Goal: Information Seeking & Learning: Learn about a topic

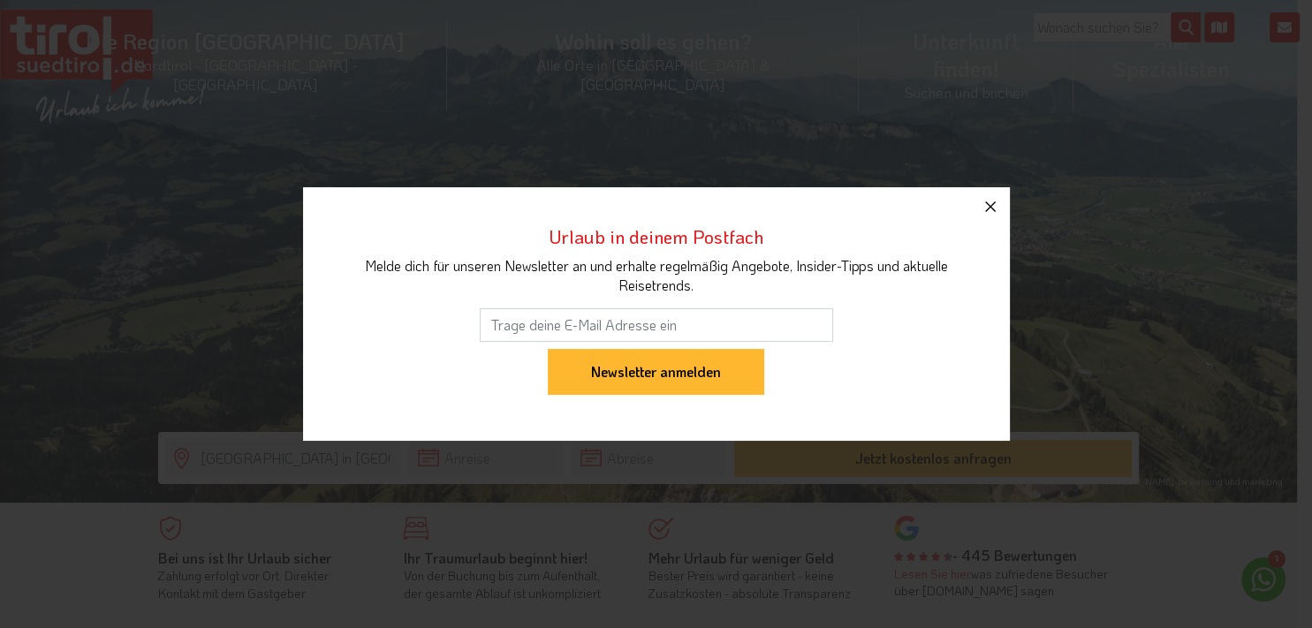
click at [994, 201] on icon "button" at bounding box center [989, 206] width 21 height 21
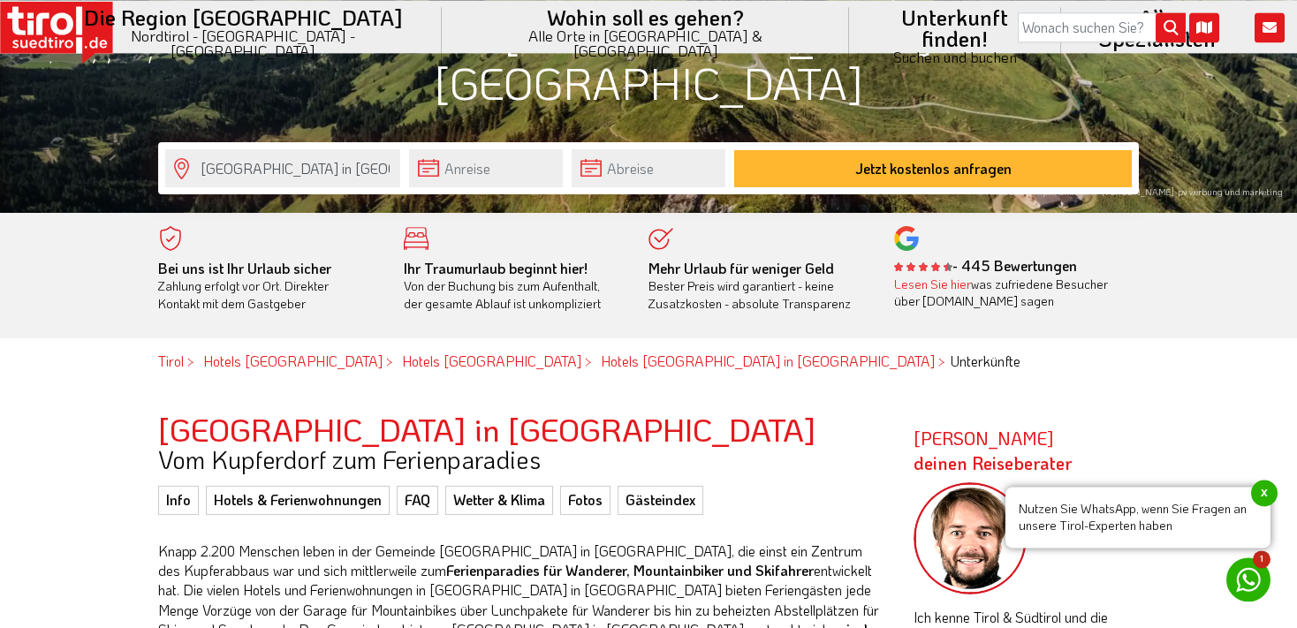
scroll to position [373, 0]
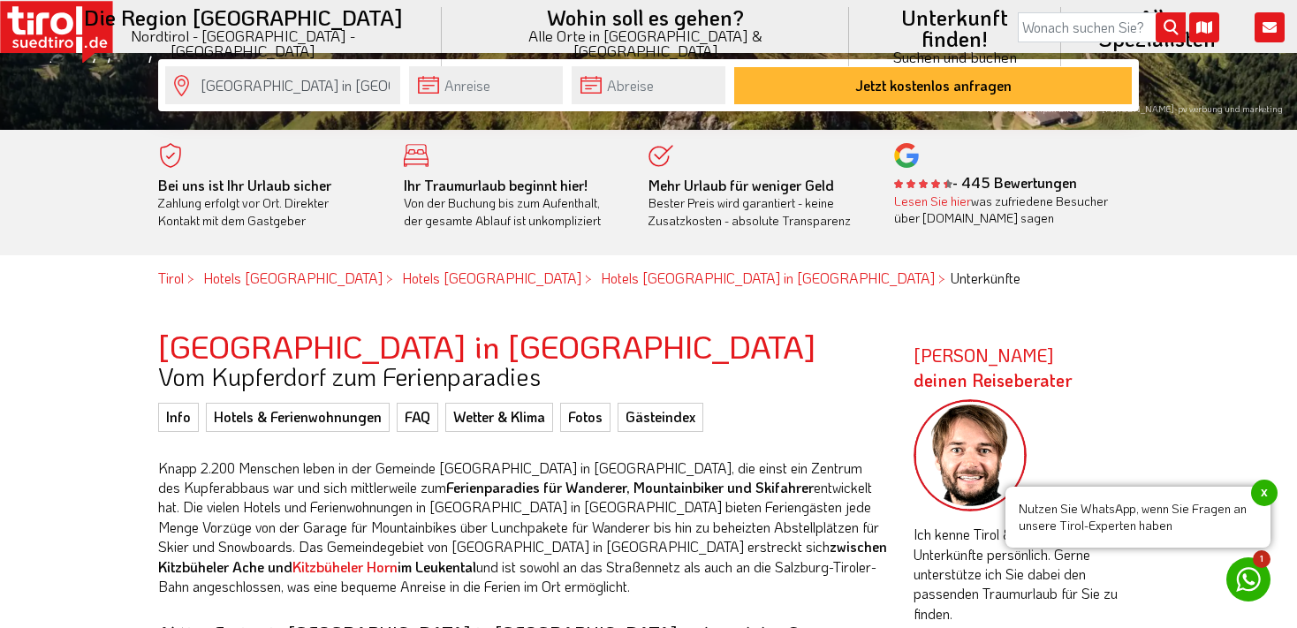
click at [1262, 488] on span "x" at bounding box center [1264, 493] width 26 height 26
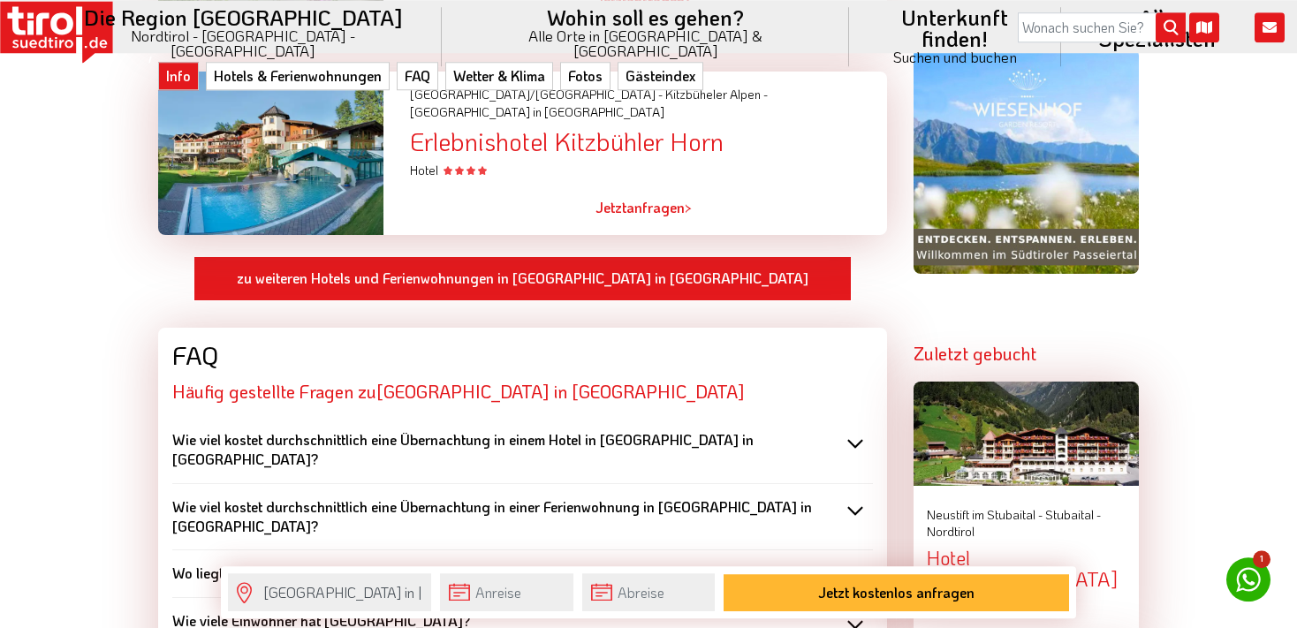
scroll to position [1678, 0]
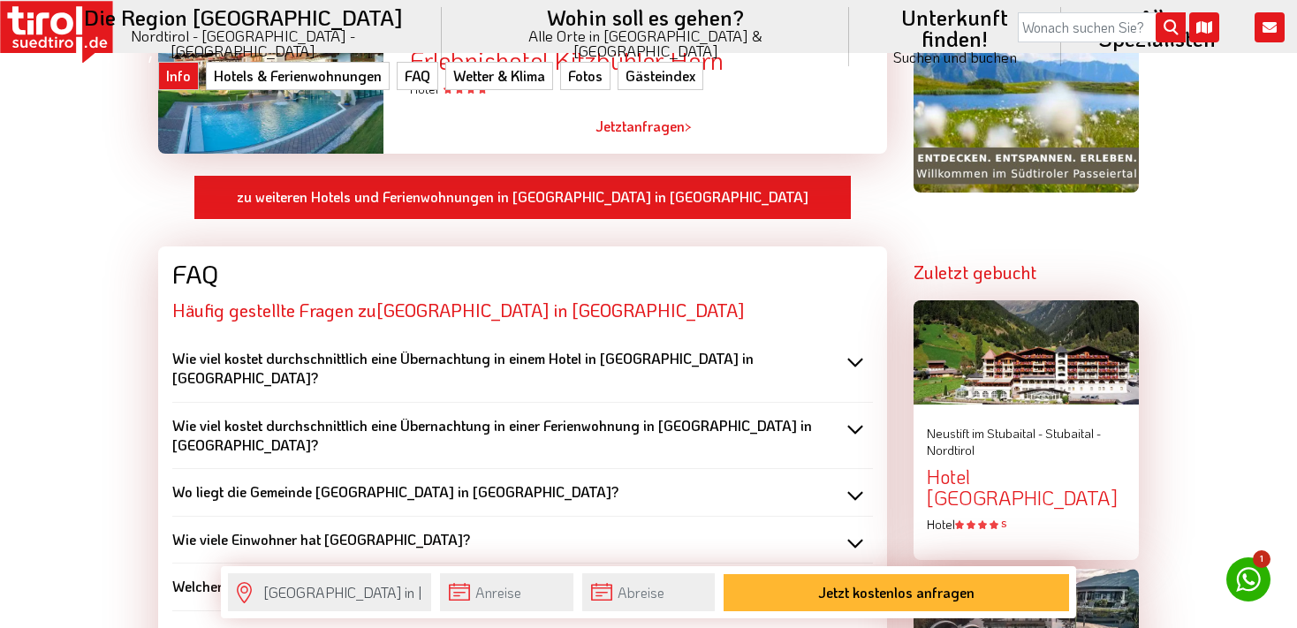
click at [584, 349] on b "Wie viel kostet durchschnittlich eine Übernachtung in einem Hotel in [GEOGRAPHI…" at bounding box center [462, 368] width 581 height 38
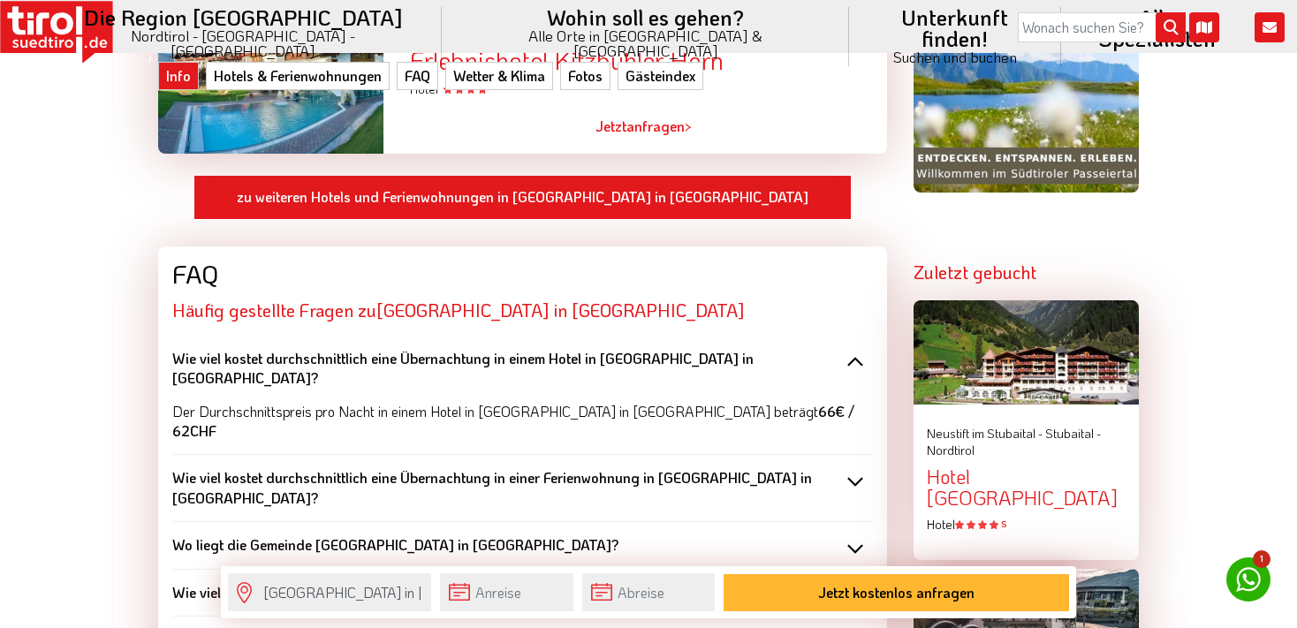
click at [601, 349] on b "Wie viel kostet durchschnittlich eine Übernachtung in einem Hotel in [GEOGRAPHI…" at bounding box center [462, 368] width 581 height 38
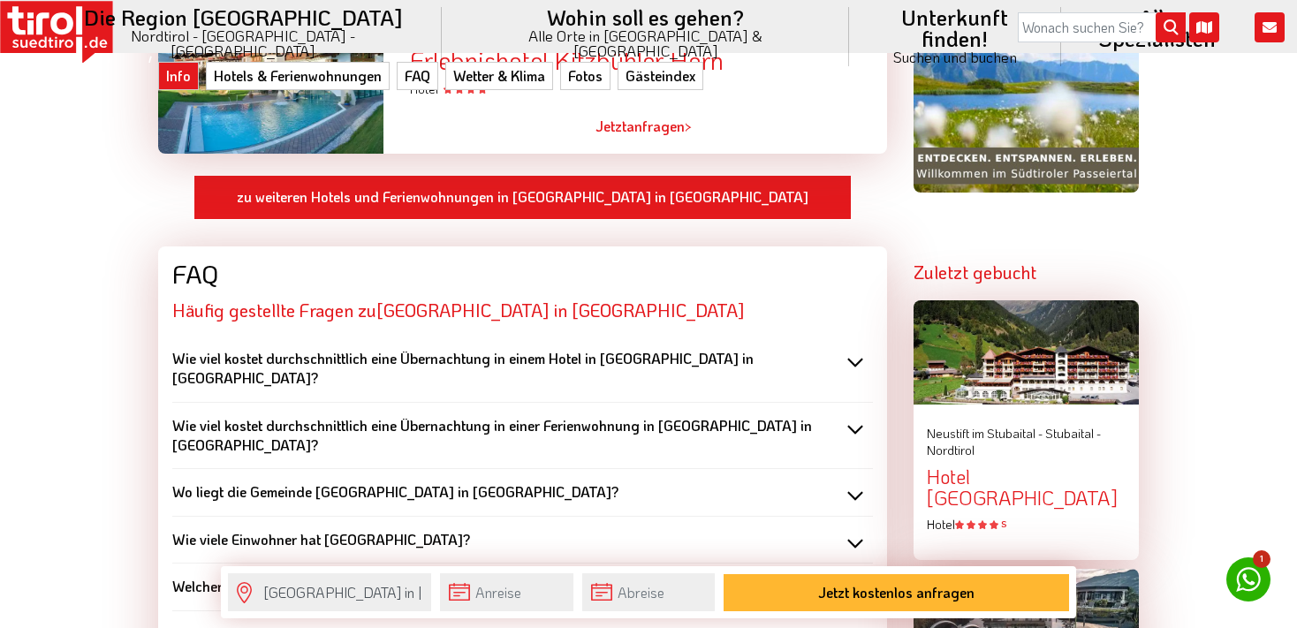
click at [553, 416] on b "Wie viel kostet durchschnittlich eine Übernachtung in einer Ferienwohnung in [G…" at bounding box center [491, 435] width 639 height 38
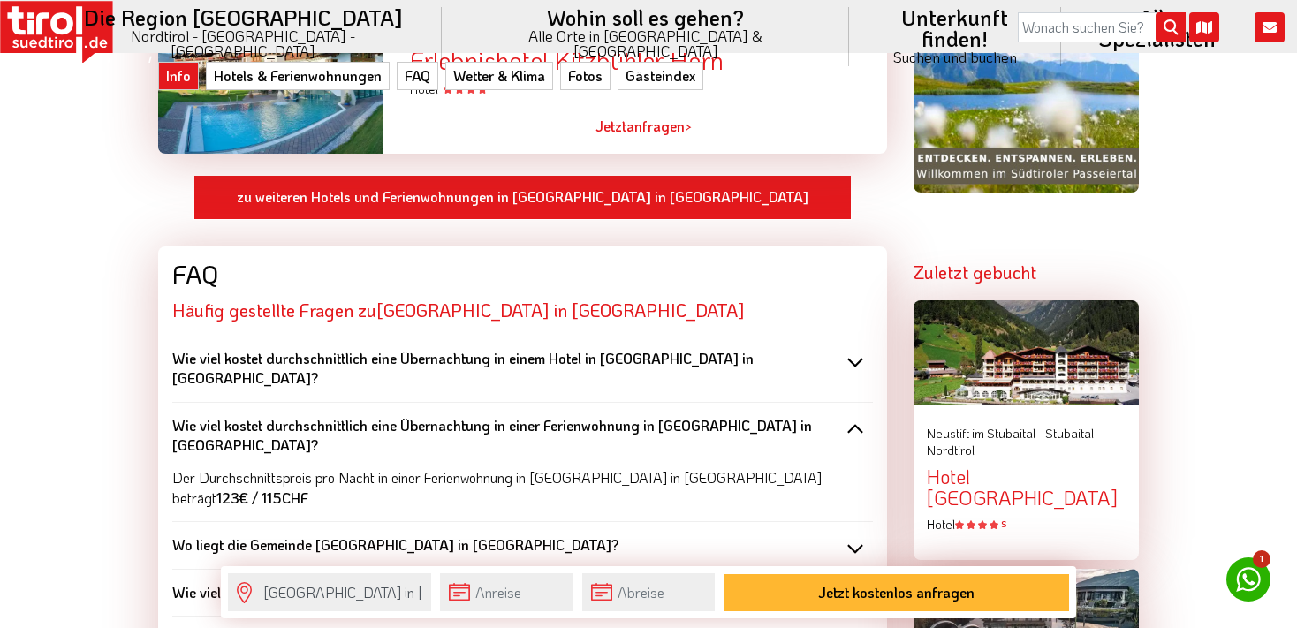
click at [561, 416] on b "Wie viel kostet durchschnittlich eine Übernachtung in einer Ferienwohnung in [G…" at bounding box center [491, 435] width 639 height 38
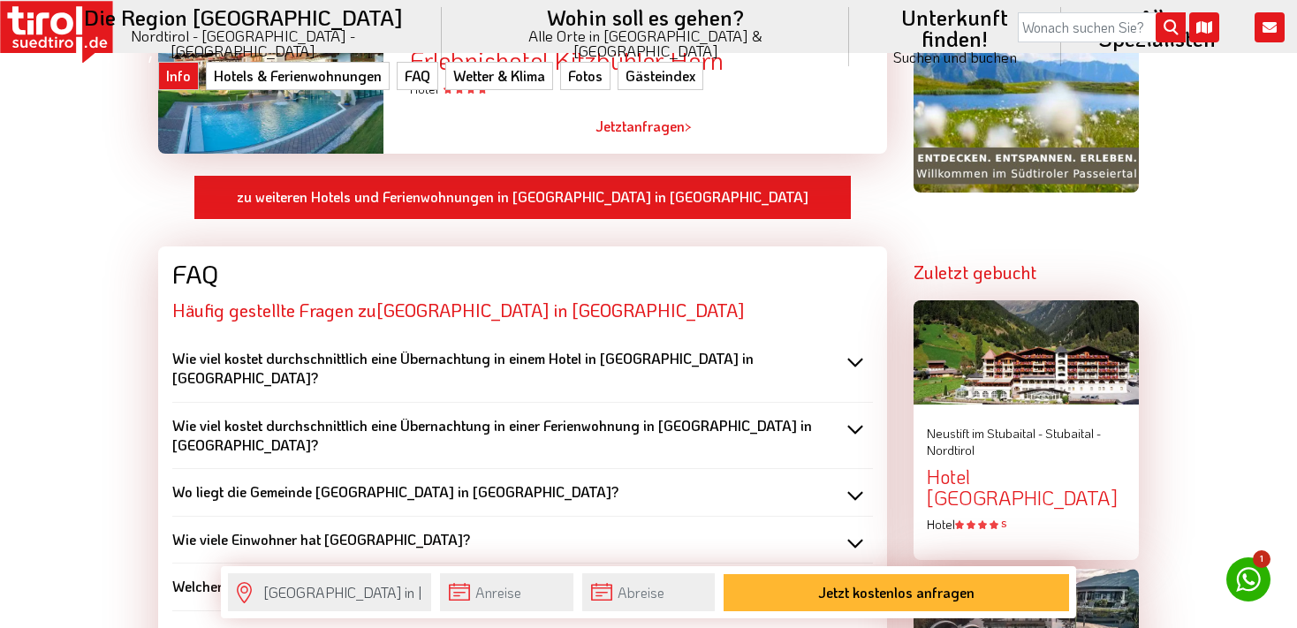
click at [593, 482] on div "Wo liegt die Gemeinde [GEOGRAPHIC_DATA] in [GEOGRAPHIC_DATA]?" at bounding box center [522, 491] width 700 height 19
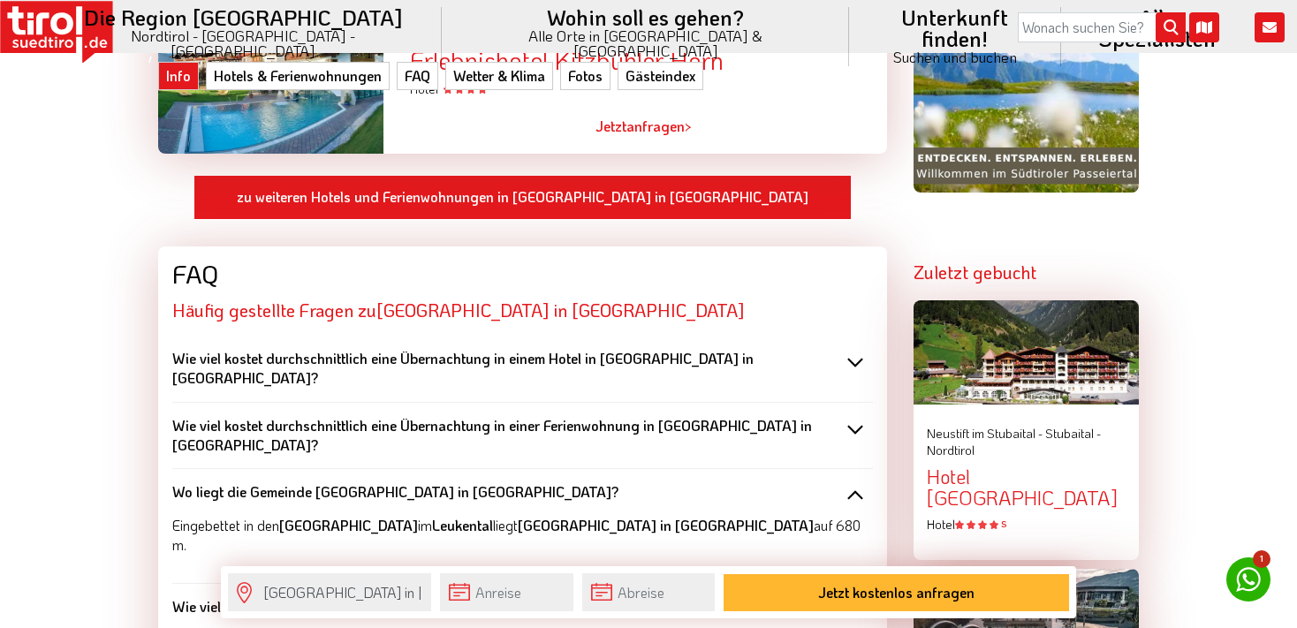
click at [553, 482] on div "Wo liegt die Gemeinde [GEOGRAPHIC_DATA] in [GEOGRAPHIC_DATA]?" at bounding box center [522, 491] width 700 height 19
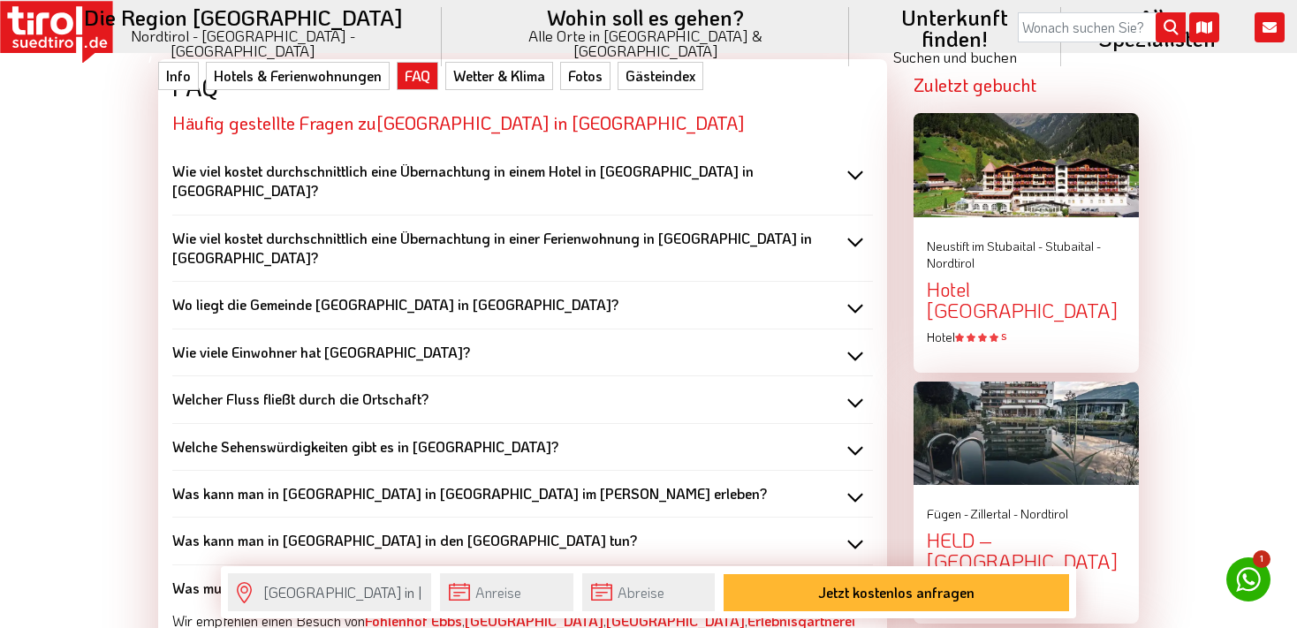
scroll to position [1958, 0]
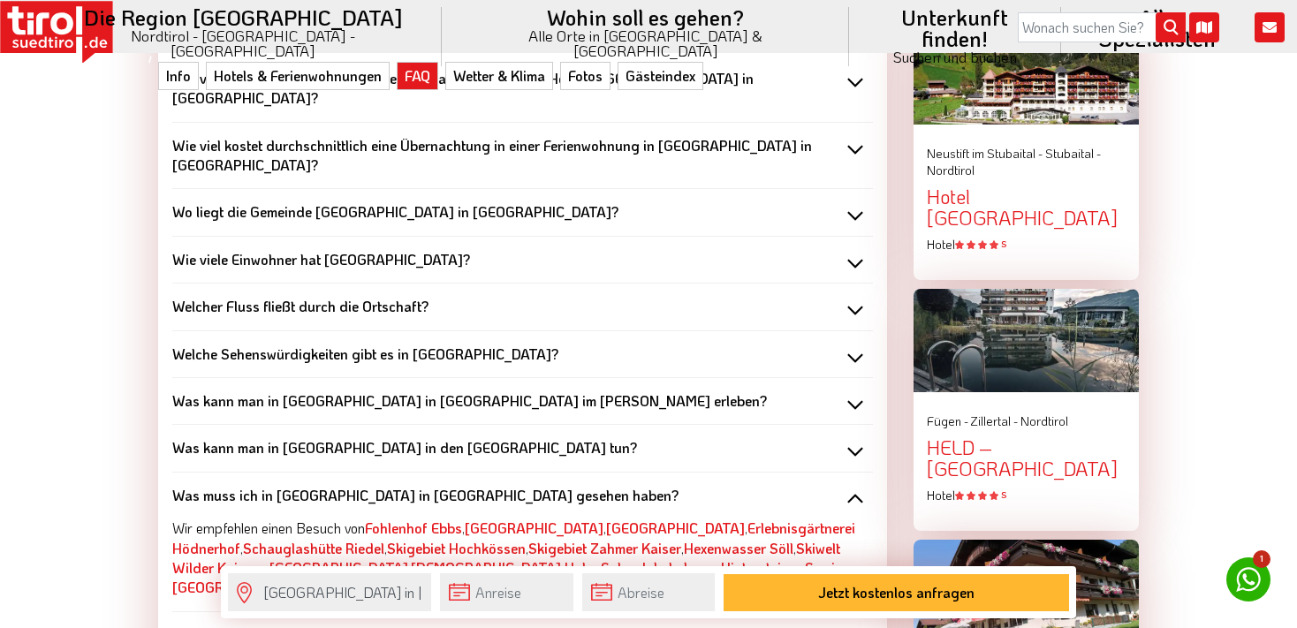
click at [369, 250] on b "Wie viele Einwohner hat [GEOGRAPHIC_DATA]?" at bounding box center [321, 259] width 298 height 19
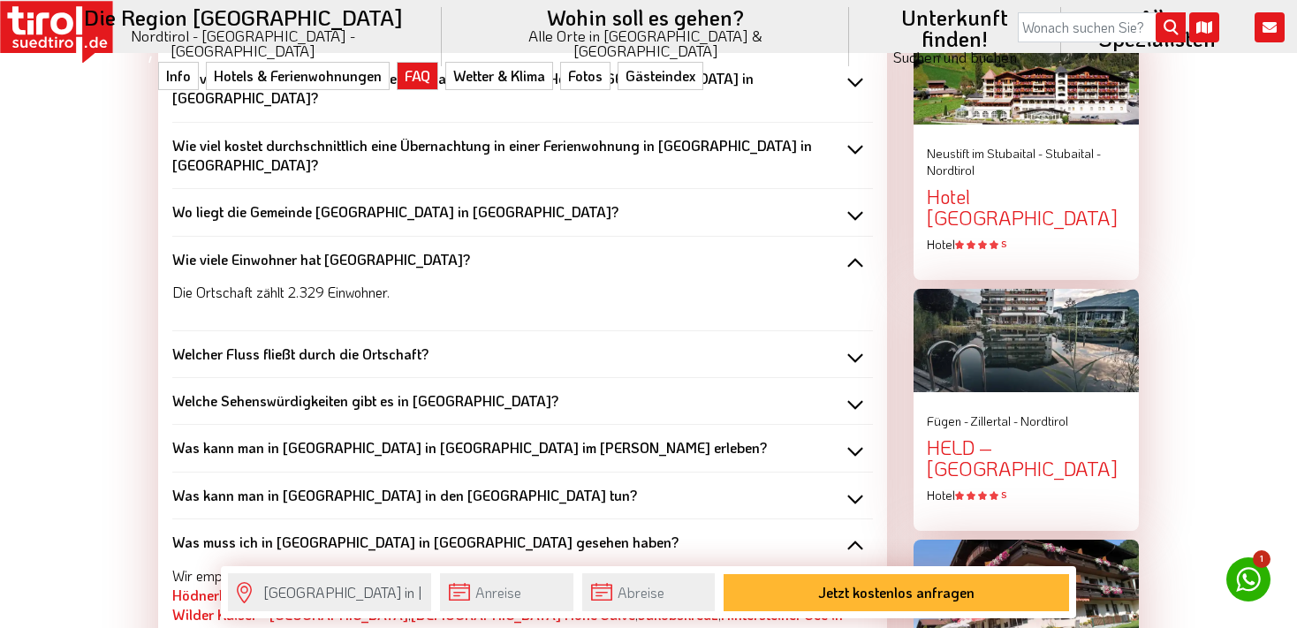
click at [369, 250] on b "Wie viele Einwohner hat [GEOGRAPHIC_DATA]?" at bounding box center [321, 259] width 298 height 19
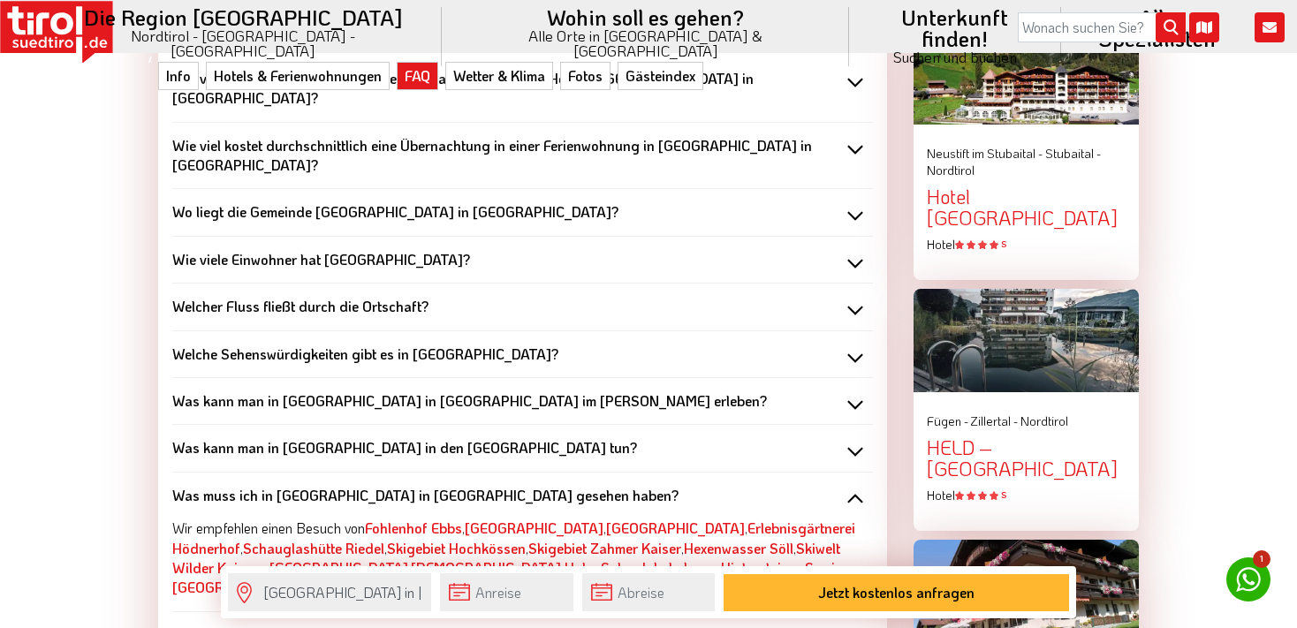
click at [373, 297] on b "Welcher Fluss fließt durch die Ortschaft?" at bounding box center [300, 306] width 256 height 19
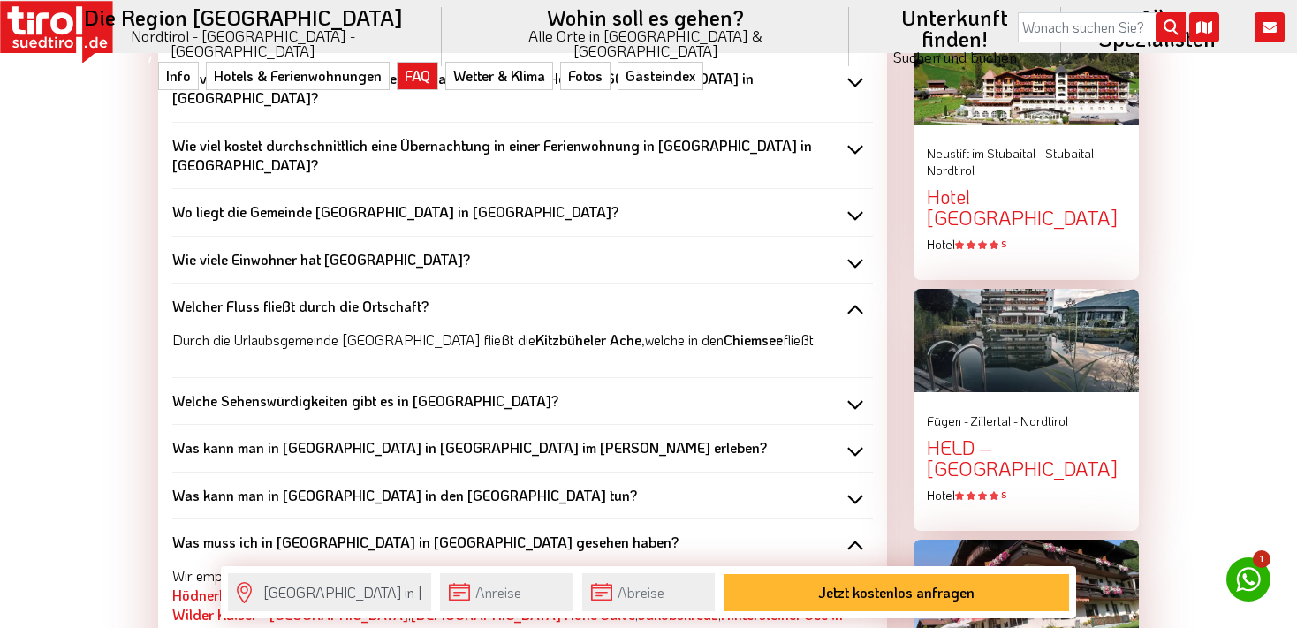
click at [373, 297] on b "Welcher Fluss fließt durch die Ortschaft?" at bounding box center [300, 306] width 256 height 19
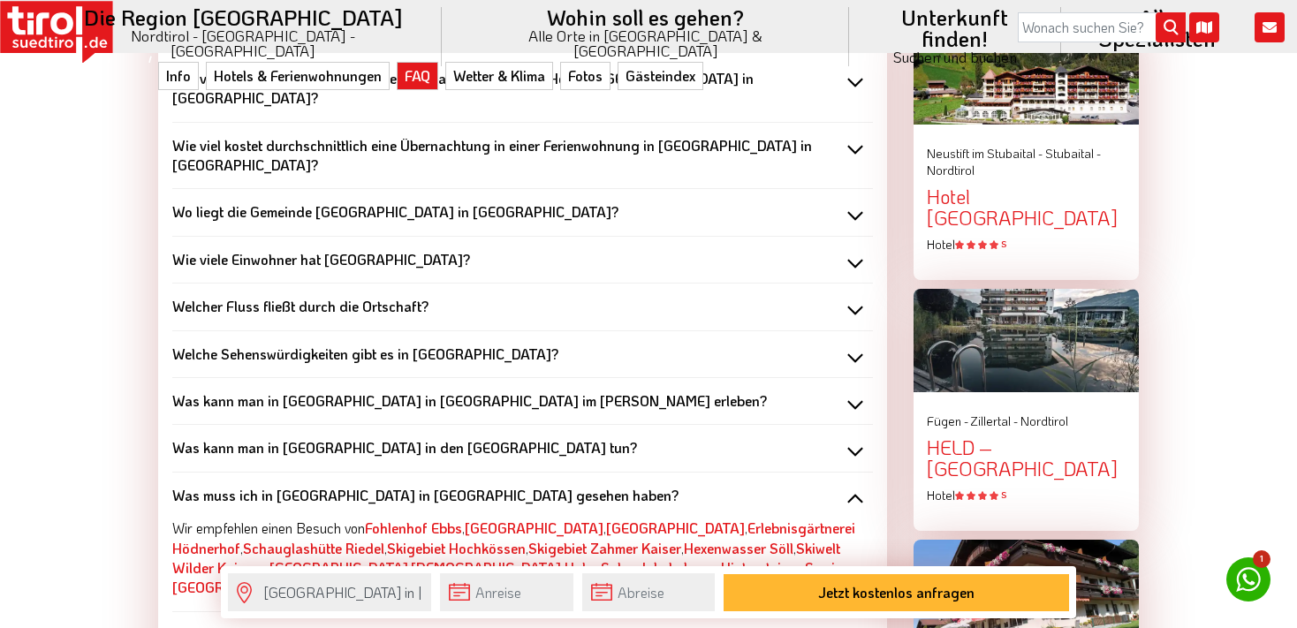
click at [374, 344] on b "Welche Sehenswürdigkeiten gibt es in [GEOGRAPHIC_DATA]?" at bounding box center [365, 353] width 386 height 19
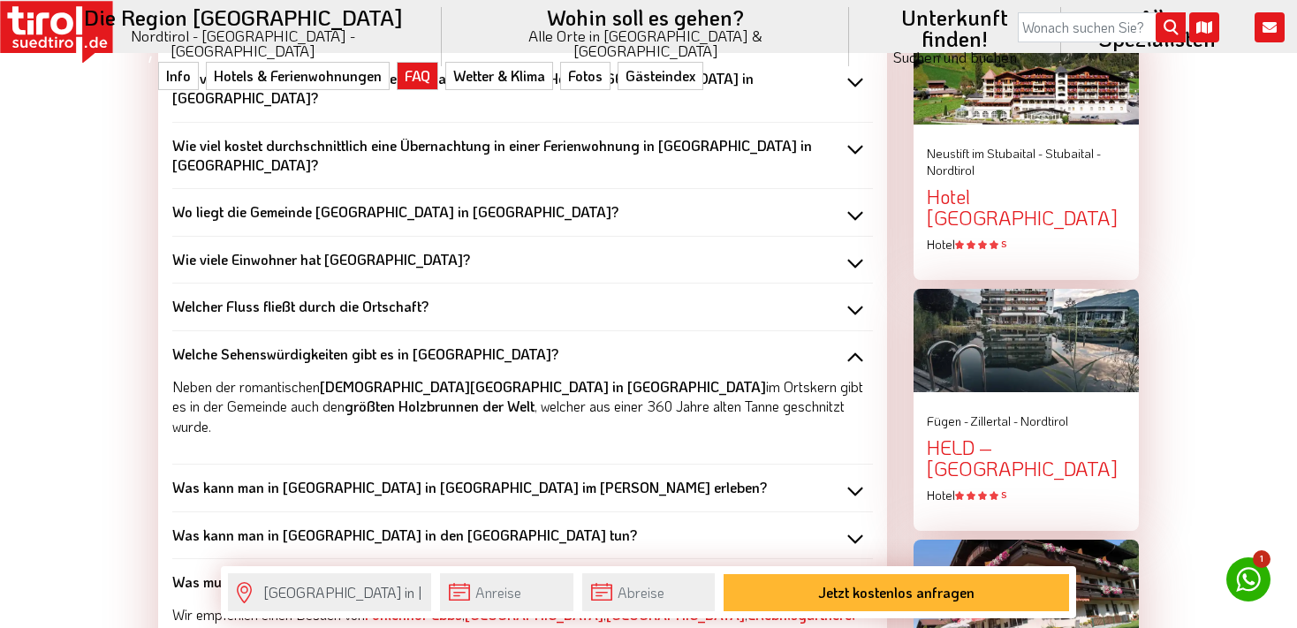
click at [370, 344] on b "Welche Sehenswürdigkeiten gibt es in [GEOGRAPHIC_DATA]?" at bounding box center [365, 353] width 386 height 19
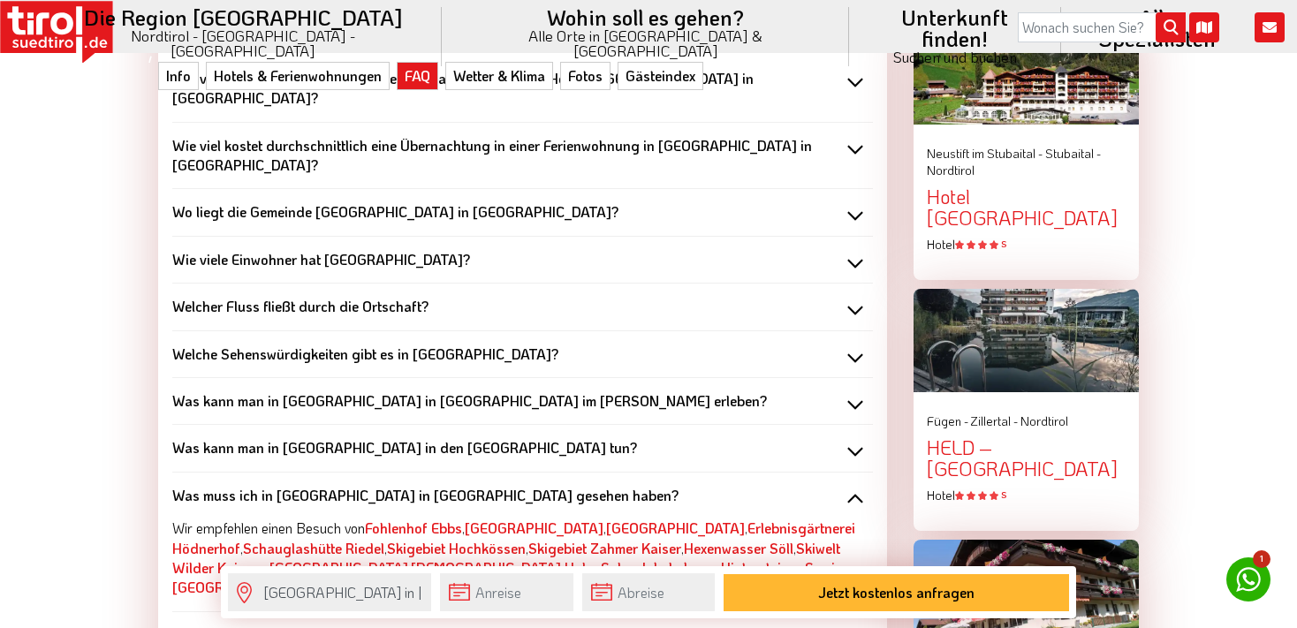
click at [367, 391] on b "Was kann man in [GEOGRAPHIC_DATA] in [GEOGRAPHIC_DATA] im [PERSON_NAME] erleben?" at bounding box center [469, 400] width 594 height 19
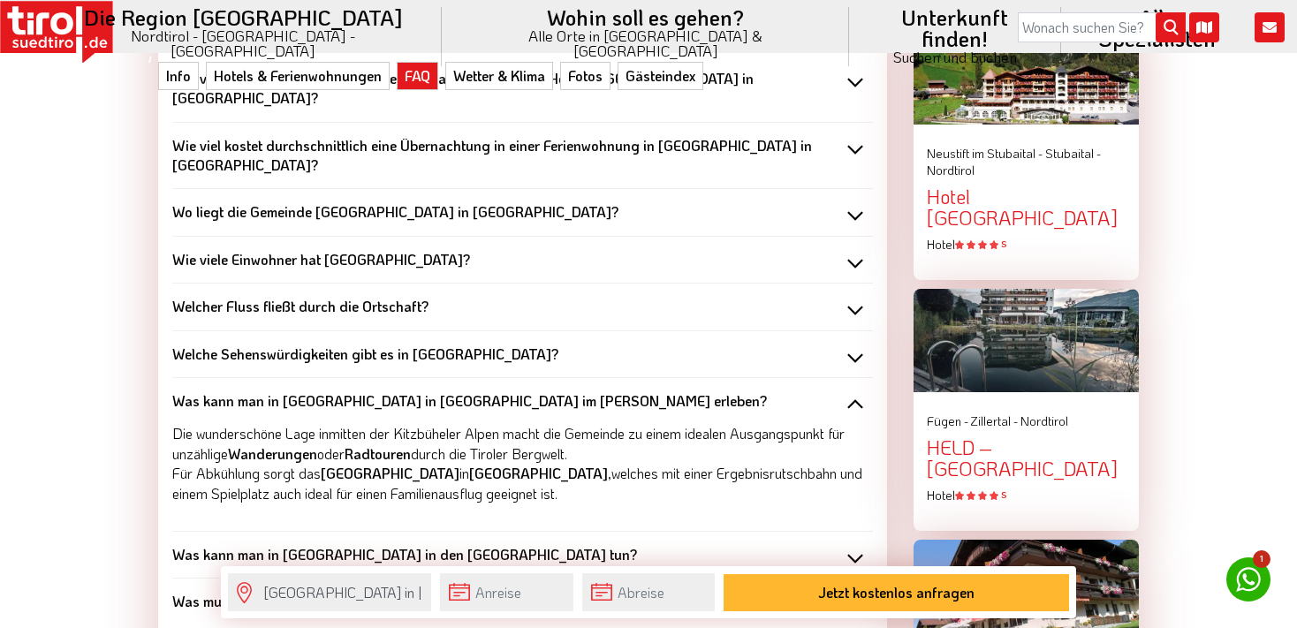
click at [367, 378] on div "Was kann man in [GEOGRAPHIC_DATA] in [GEOGRAPHIC_DATA] im [PERSON_NAME] erleben…" at bounding box center [522, 455] width 700 height 154
click at [371, 391] on b "Was kann man in [GEOGRAPHIC_DATA] in [GEOGRAPHIC_DATA] im [PERSON_NAME] erleben?" at bounding box center [469, 400] width 594 height 19
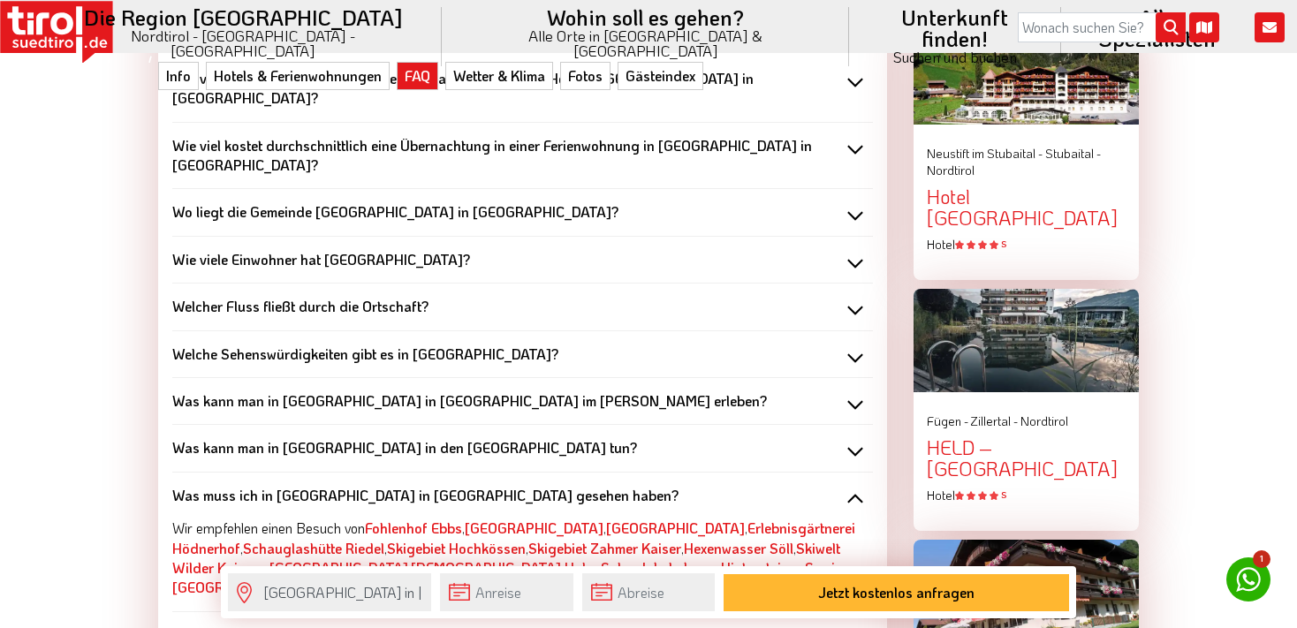
click at [422, 486] on b "Was muss ich in [GEOGRAPHIC_DATA] in [GEOGRAPHIC_DATA] gesehen haben?" at bounding box center [425, 495] width 506 height 19
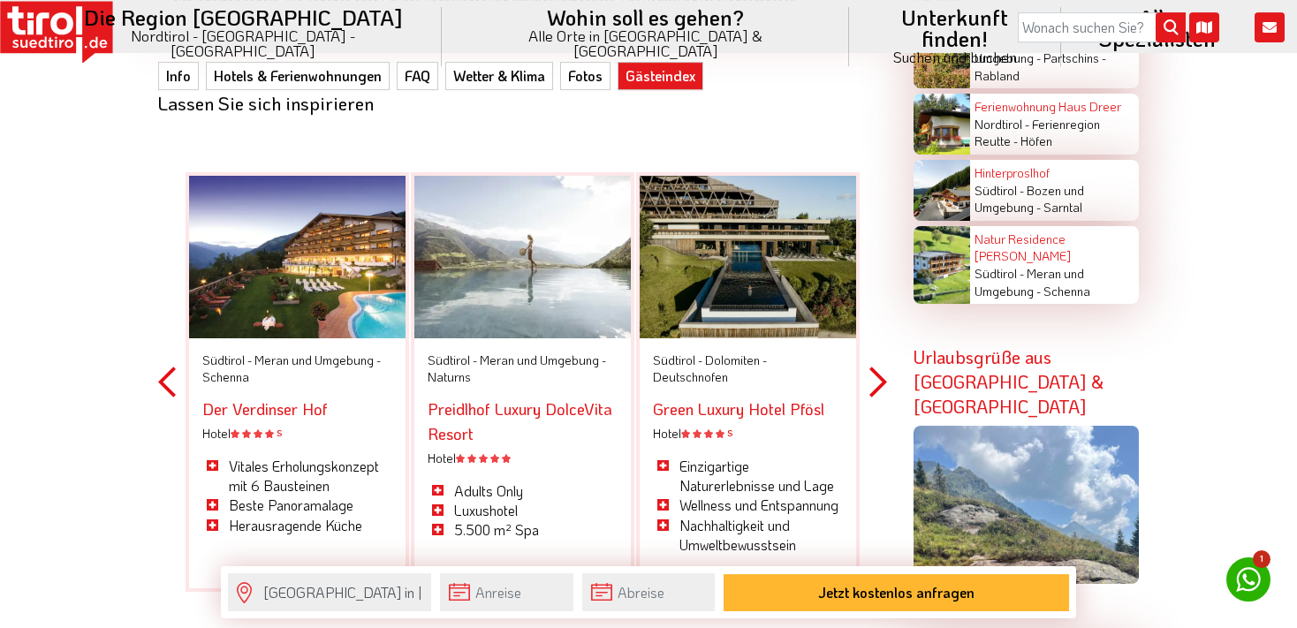
scroll to position [4290, 0]
